Goal: Information Seeking & Learning: Learn about a topic

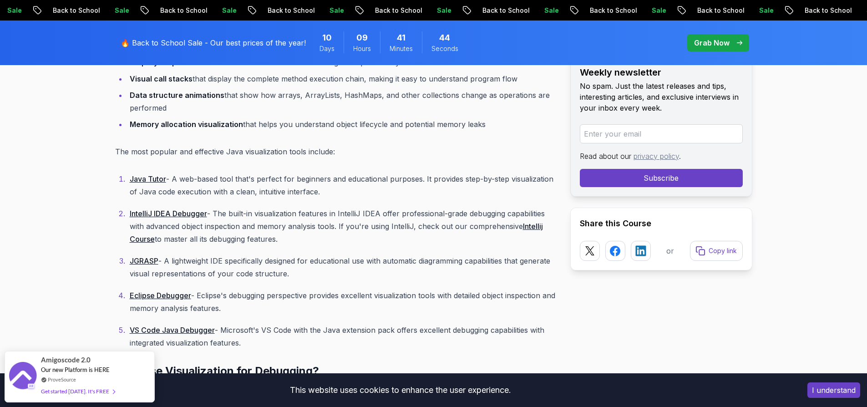
scroll to position [1399, 0]
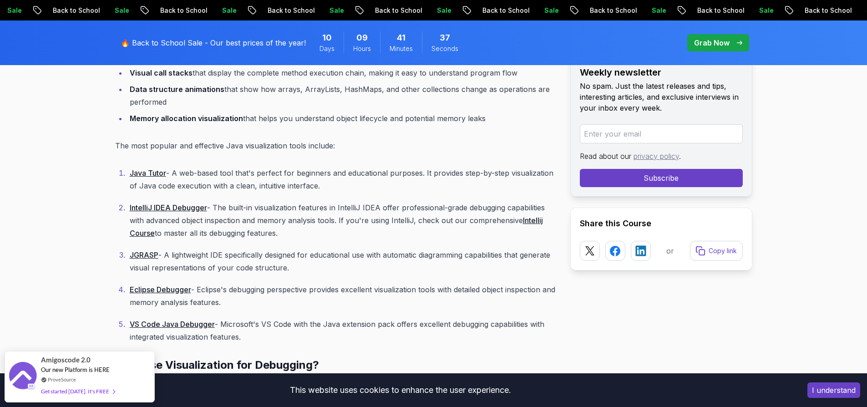
click at [143, 171] on link "Java Tutor" at bounding box center [148, 172] width 36 height 9
click at [172, 211] on link "IntelliJ IDEA Debugger" at bounding box center [168, 207] width 77 height 9
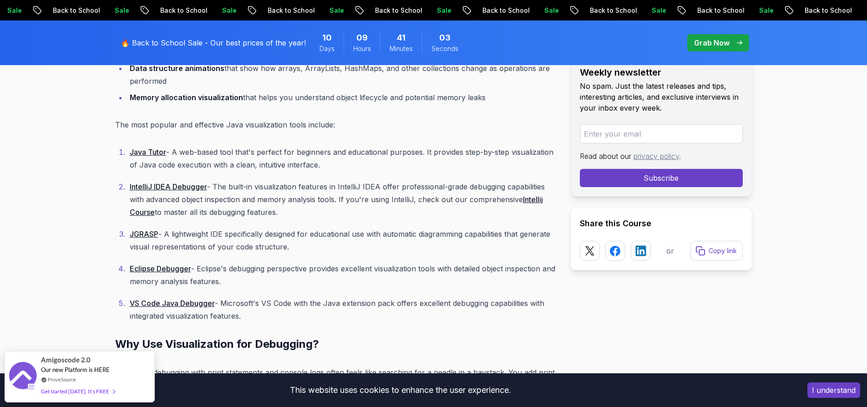
scroll to position [1433, 0]
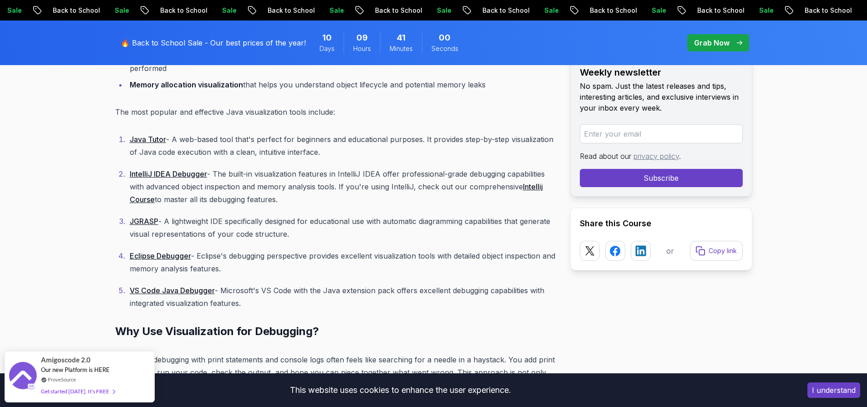
click at [143, 220] on link "JGRASP" at bounding box center [144, 221] width 29 height 9
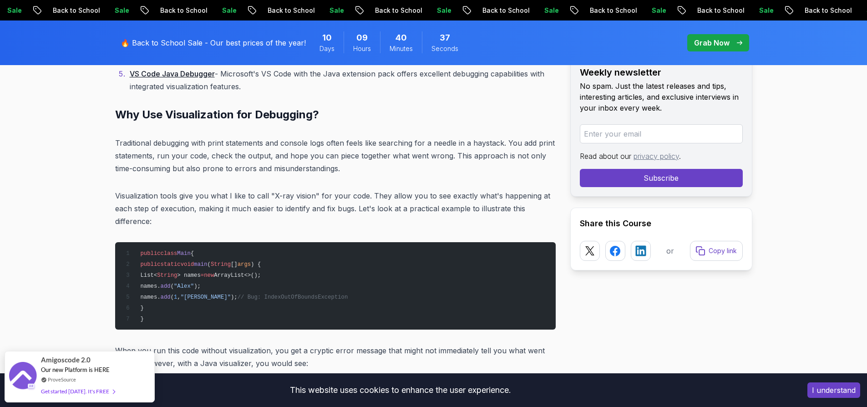
scroll to position [1699, 0]
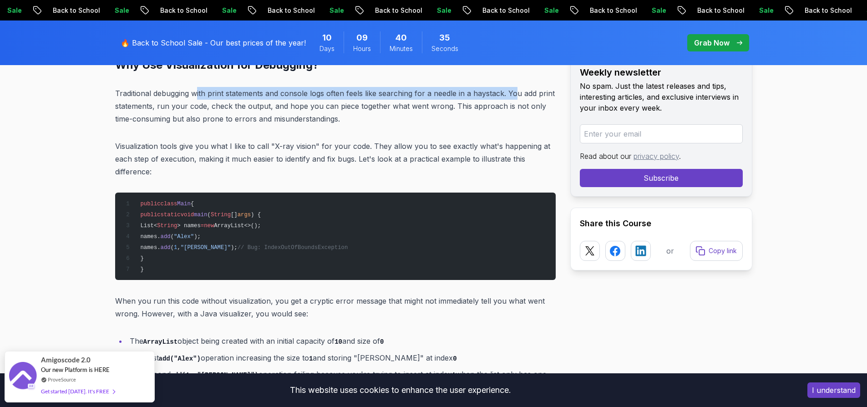
drag, startPoint x: 198, startPoint y: 91, endPoint x: 517, endPoint y: 99, distance: 319.0
click at [517, 99] on p "Traditional debugging with print statements and console logs often feels like s…" at bounding box center [335, 106] width 440 height 38
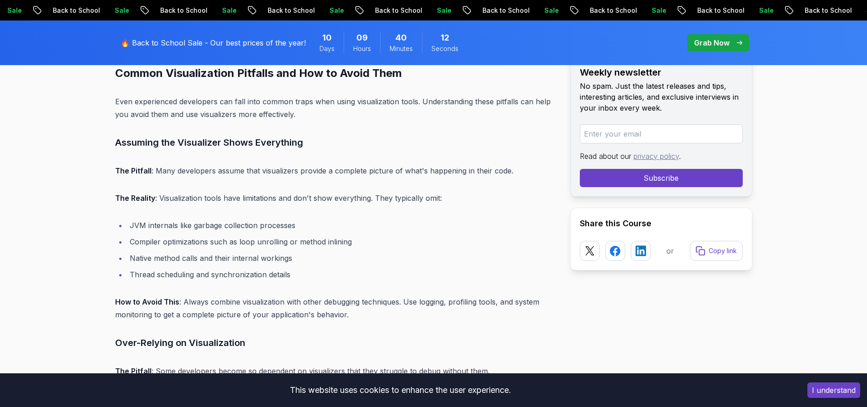
scroll to position [3991, 0]
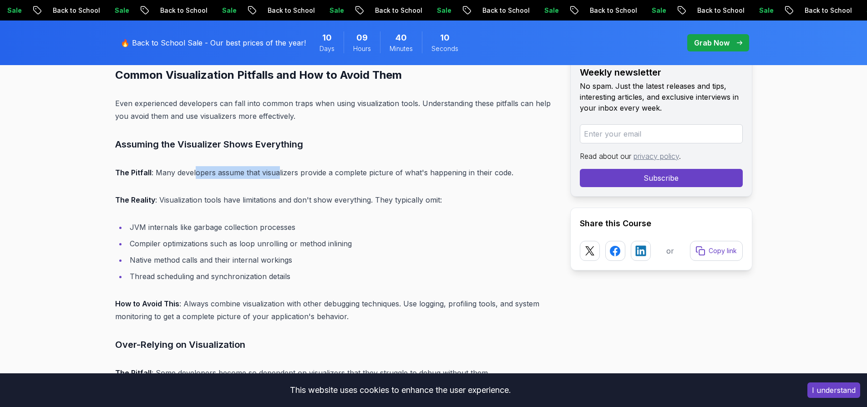
drag, startPoint x: 196, startPoint y: 158, endPoint x: 280, endPoint y: 164, distance: 84.4
click at [279, 166] on p "The Pitfall : Many developers assume that visualizers provide a complete pictur…" at bounding box center [335, 172] width 440 height 13
drag, startPoint x: 335, startPoint y: 157, endPoint x: 437, endPoint y: 154, distance: 101.5
click at [437, 166] on p "The Pitfall : Many developers assume that visualizers provide a complete pictur…" at bounding box center [335, 172] width 440 height 13
drag, startPoint x: 245, startPoint y: 183, endPoint x: 302, endPoint y: 187, distance: 57.4
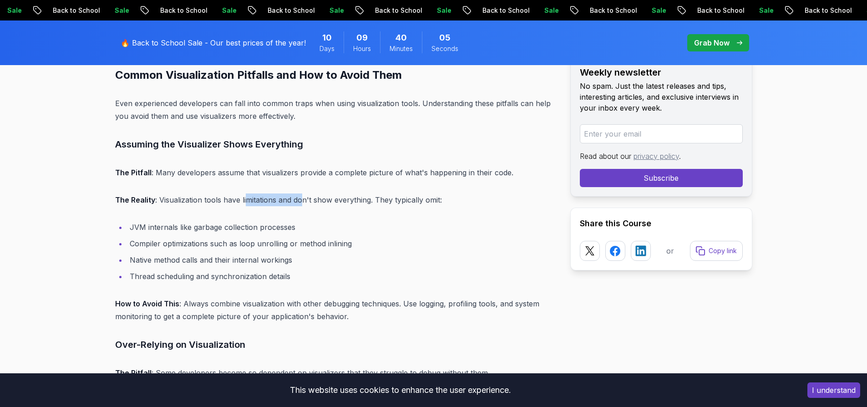
click at [302, 193] on p "The Reality : Visualization tools have limitations and don't show everything. T…" at bounding box center [335, 199] width 440 height 13
drag, startPoint x: 166, startPoint y: 207, endPoint x: 270, endPoint y: 217, distance: 104.6
click at [268, 221] on li "JVM internals like garbage collection processes" at bounding box center [341, 227] width 429 height 13
drag, startPoint x: 171, startPoint y: 230, endPoint x: 324, endPoint y: 231, distance: 152.9
click at [319, 237] on li "Compiler optimizations such as loop unrolling or method inlining" at bounding box center [341, 243] width 429 height 13
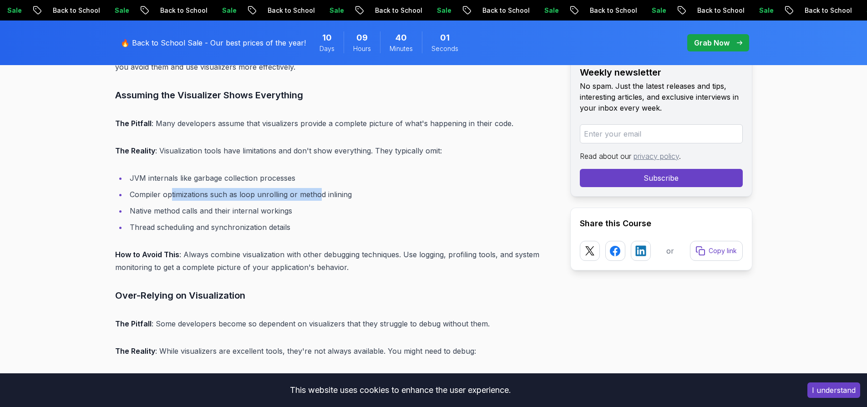
scroll to position [4042, 0]
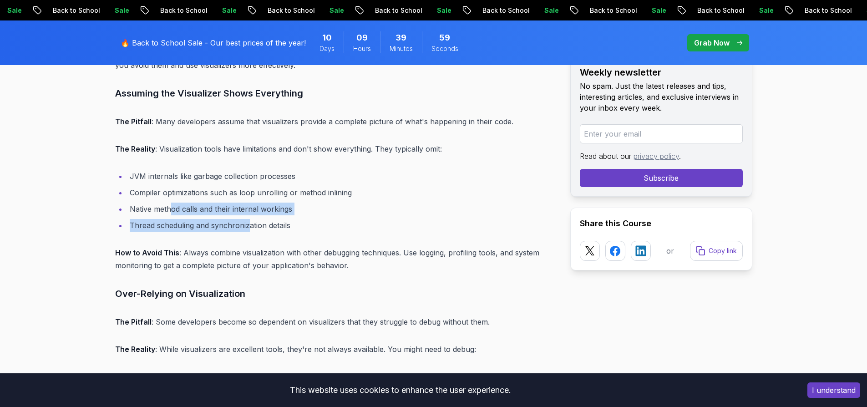
drag, startPoint x: 171, startPoint y: 193, endPoint x: 258, endPoint y: 208, distance: 89.0
click at [258, 208] on ul "JVM internals like garbage collection processes Compiler optimizations such as …" at bounding box center [335, 201] width 440 height 62
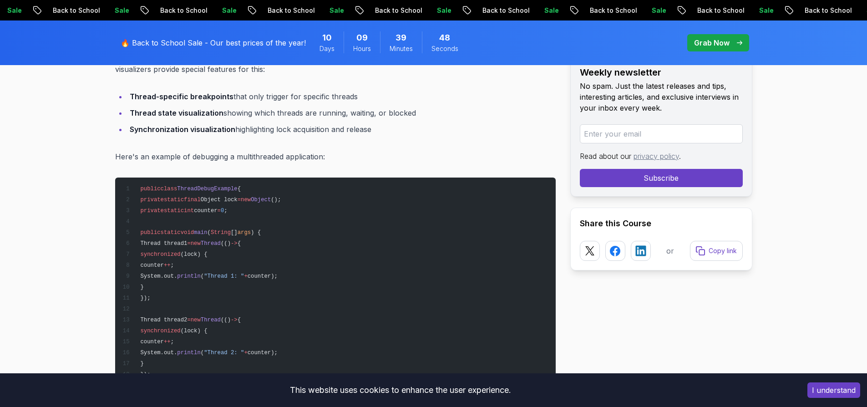
scroll to position [4743, 0]
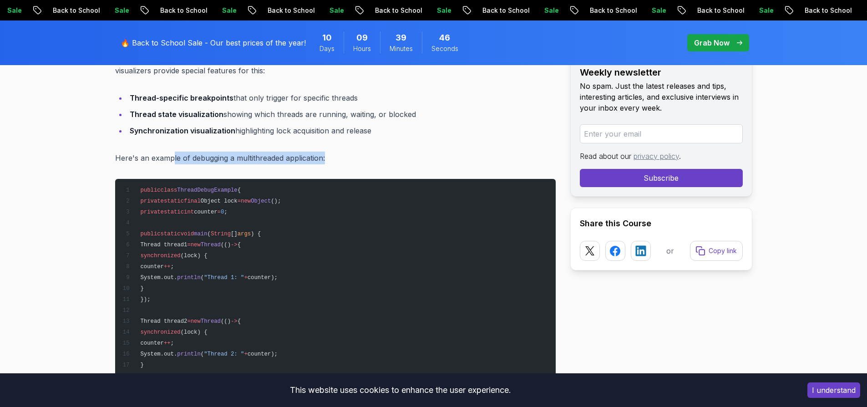
drag, startPoint x: 172, startPoint y: 143, endPoint x: 335, endPoint y: 148, distance: 163.4
click at [333, 151] on p "Here's an example of debugging a multithreaded application:" at bounding box center [335, 157] width 440 height 13
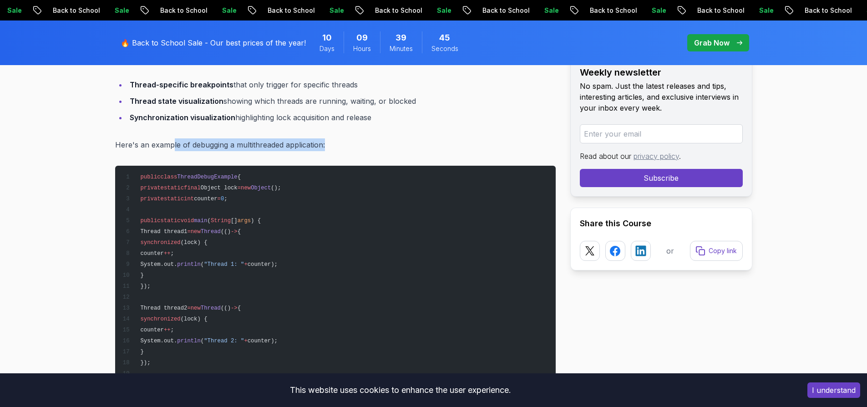
scroll to position [4772, 0]
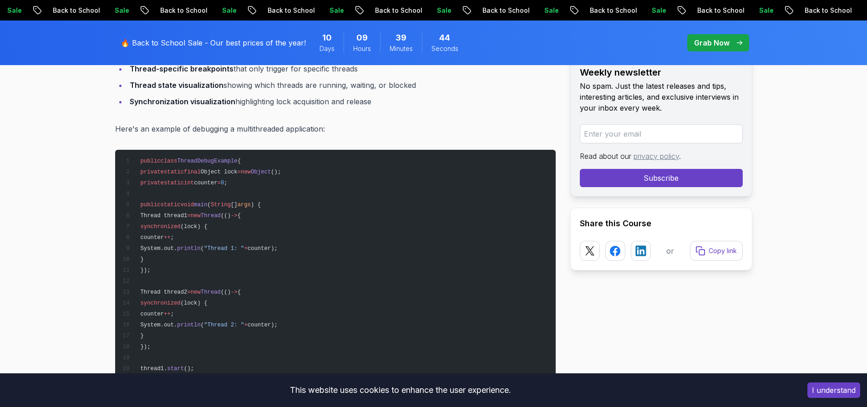
click at [317, 261] on pre "public class ThreadDebugExample { private static final Object lock = new Object…" at bounding box center [335, 281] width 440 height 262
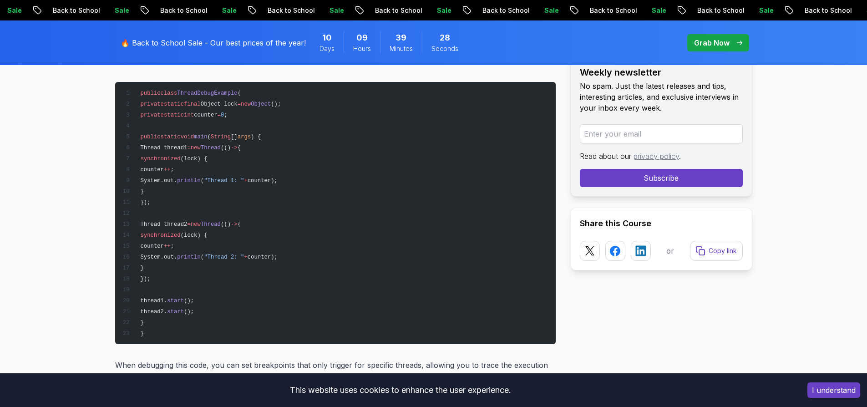
scroll to position [4756, 0]
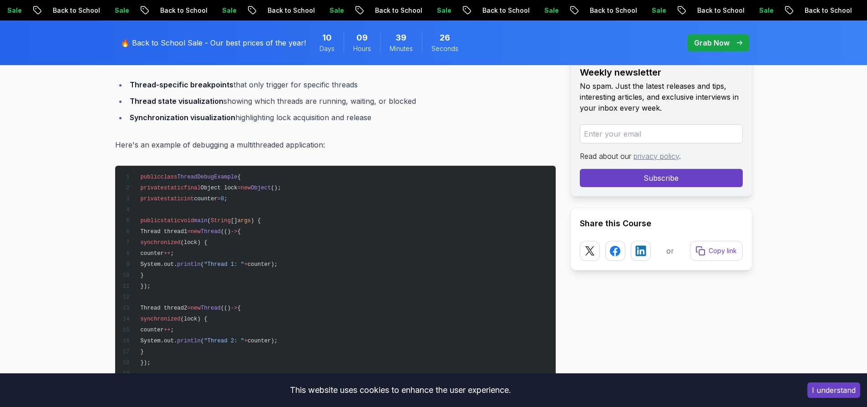
click at [303, 203] on pre "public class ThreadDebugExample { private static final Object lock = new Object…" at bounding box center [335, 297] width 440 height 262
drag, startPoint x: 141, startPoint y: 161, endPoint x: 275, endPoint y: 353, distance: 234.2
click at [275, 352] on pre "public class ThreadDebugExample { private static final Object lock = new Object…" at bounding box center [335, 297] width 440 height 262
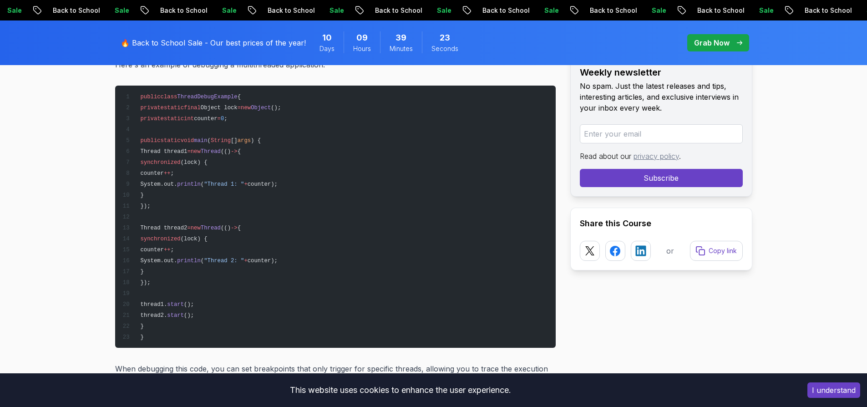
scroll to position [4838, 0]
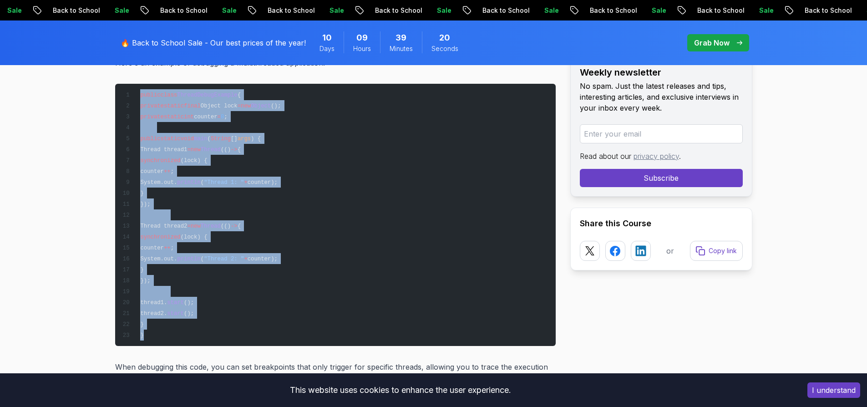
click at [151, 321] on pre "public class ThreadDebugExample { private static final Object lock = new Object…" at bounding box center [335, 215] width 440 height 262
copy code "public class ThreadDebugExample { private static final Object lock = new Object…"
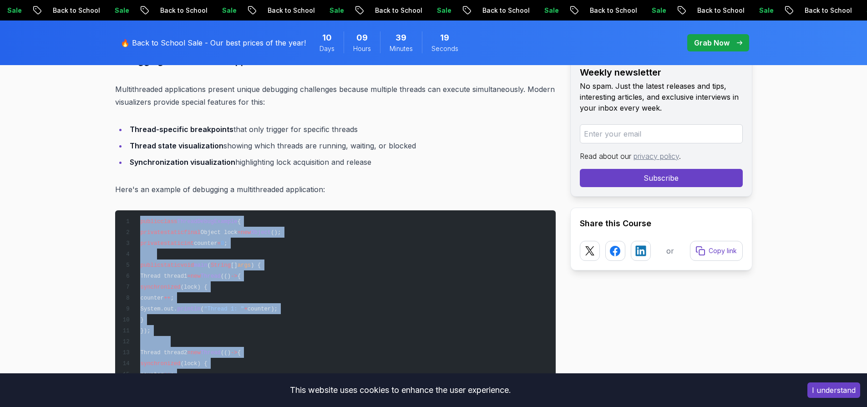
scroll to position [4645, 0]
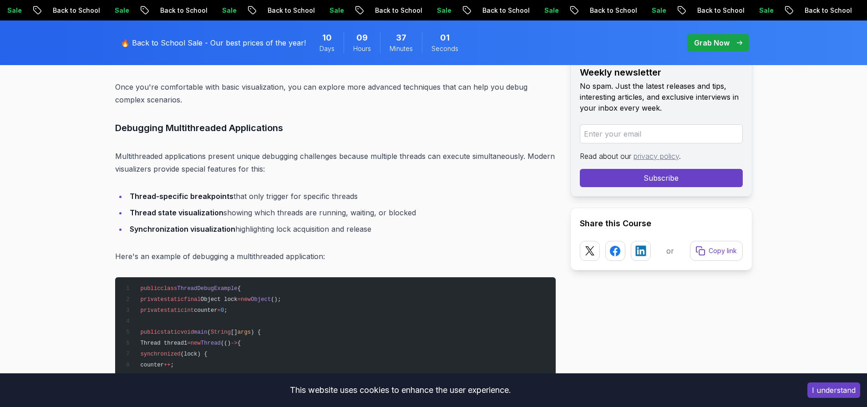
click at [363, 206] on li "Thread state visualization showing which threads are running, waiting, or block…" at bounding box center [341, 212] width 429 height 13
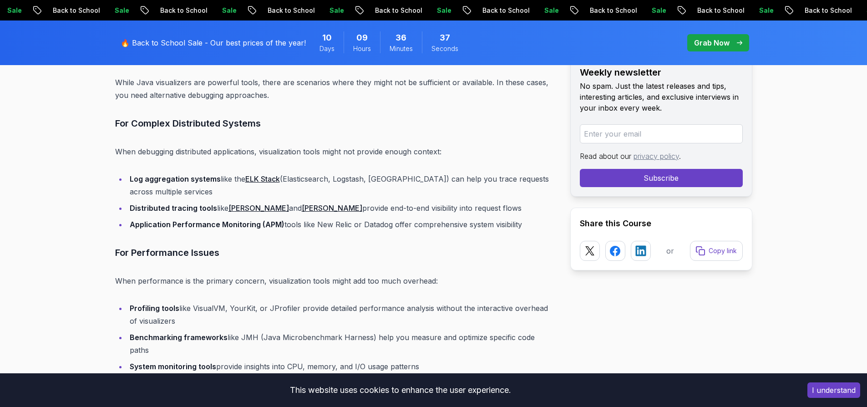
scroll to position [6179, 0]
